Goal: Entertainment & Leisure: Consume media (video, audio)

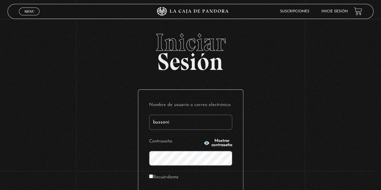
type input "bussoni"
click at [204, 145] on button "Mostrar contraseña" at bounding box center [218, 143] width 29 height 8
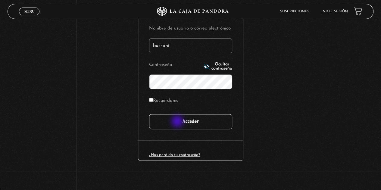
click at [178, 122] on input "Acceder" at bounding box center [190, 121] width 83 height 15
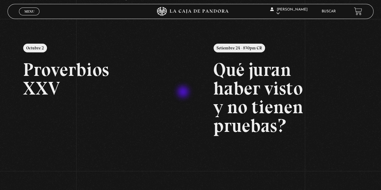
scroll to position [57, 0]
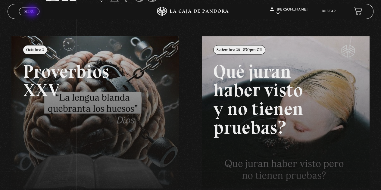
click at [33, 12] on span "Menu" at bounding box center [29, 12] width 10 height 4
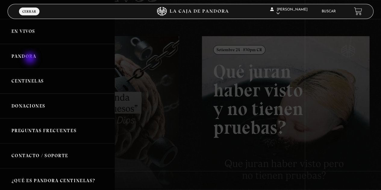
click at [31, 59] on link "Pandora" at bounding box center [57, 56] width 114 height 25
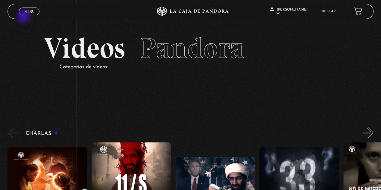
click at [24, 17] on div "Menu Cerrar" at bounding box center [76, 11] width 114 height 14
click at [24, 14] on link "Menu Cerrar" at bounding box center [29, 12] width 20 height 8
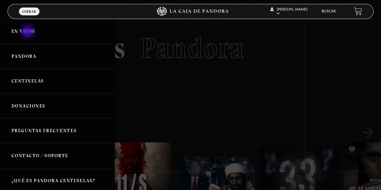
click at [28, 32] on link "En vivos" at bounding box center [57, 31] width 114 height 25
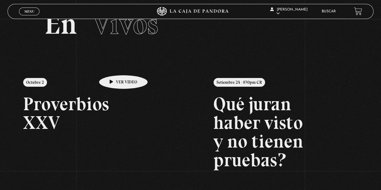
scroll to position [23, 0]
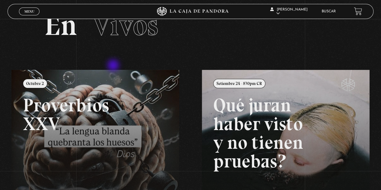
click at [114, 66] on section "En Vivos" at bounding box center [190, 33] width 381 height 74
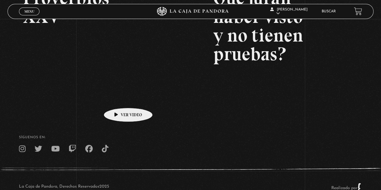
scroll to position [130, 0]
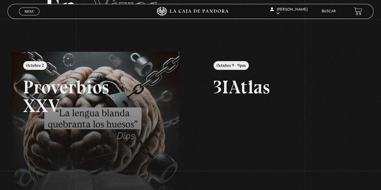
scroll to position [37, 0]
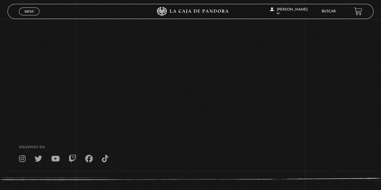
scroll to position [67, 0]
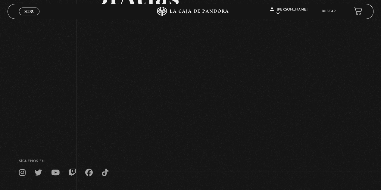
click at [73, 139] on div "Volver Octubre 9 - 9pm 3IAtlas" at bounding box center [190, 45] width 381 height 187
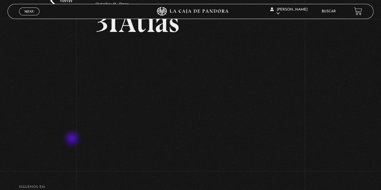
scroll to position [41, 0]
